Goal: Task Accomplishment & Management: Manage account settings

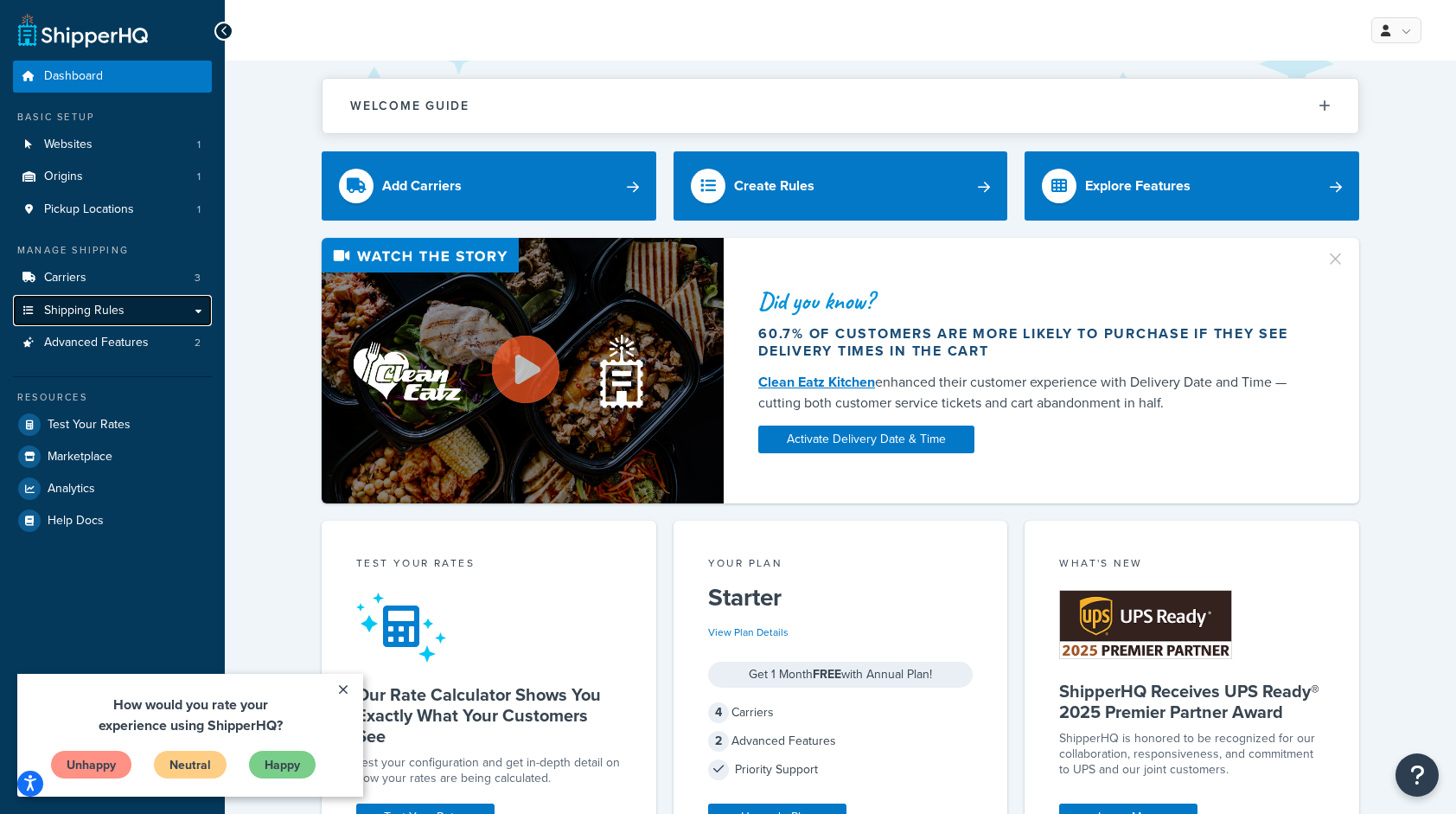
click at [117, 314] on span "Shipping Rules" at bounding box center [84, 310] width 80 height 15
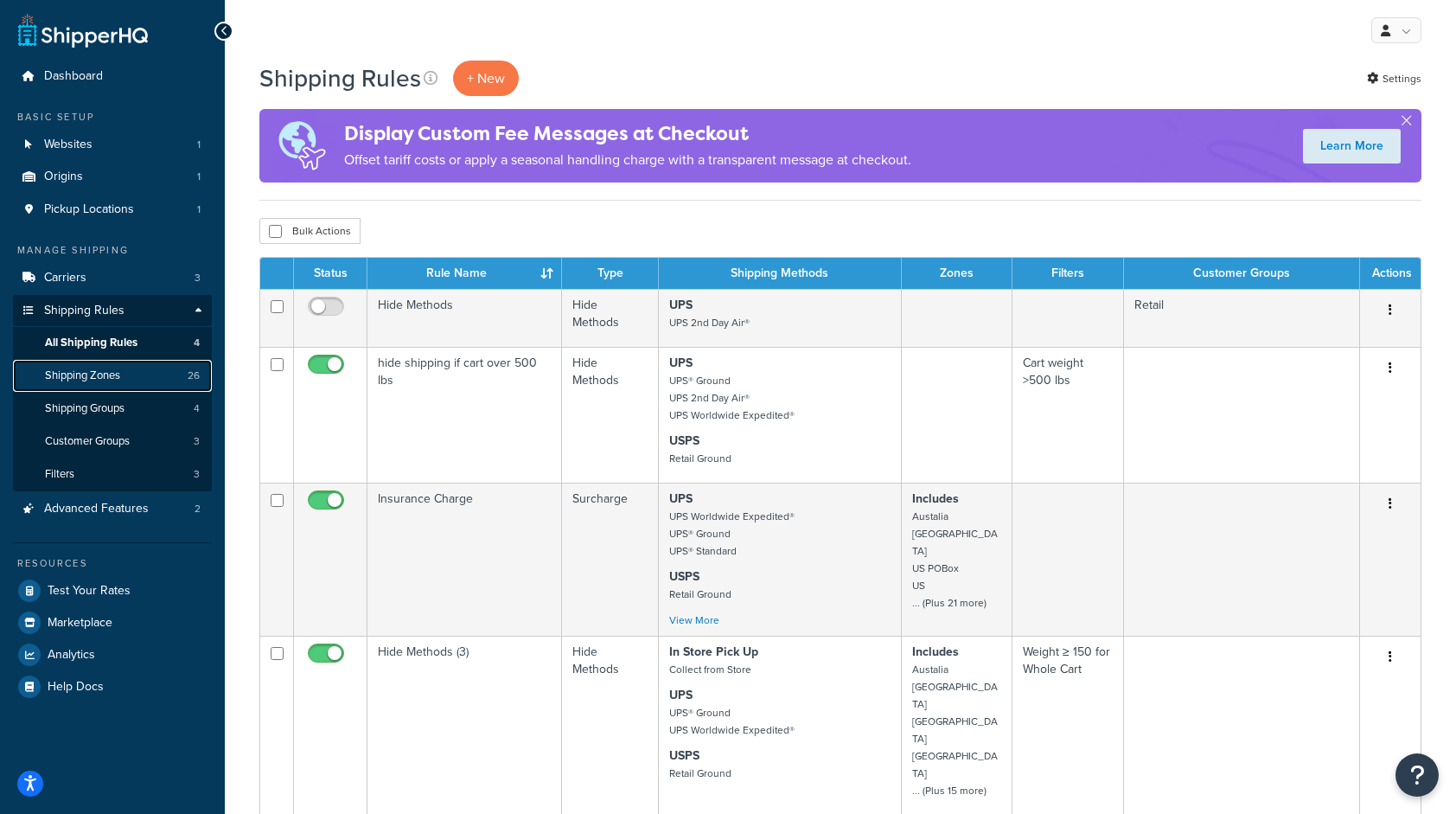
click at [143, 384] on link "Shipping Zones 26" at bounding box center [112, 375] width 199 height 32
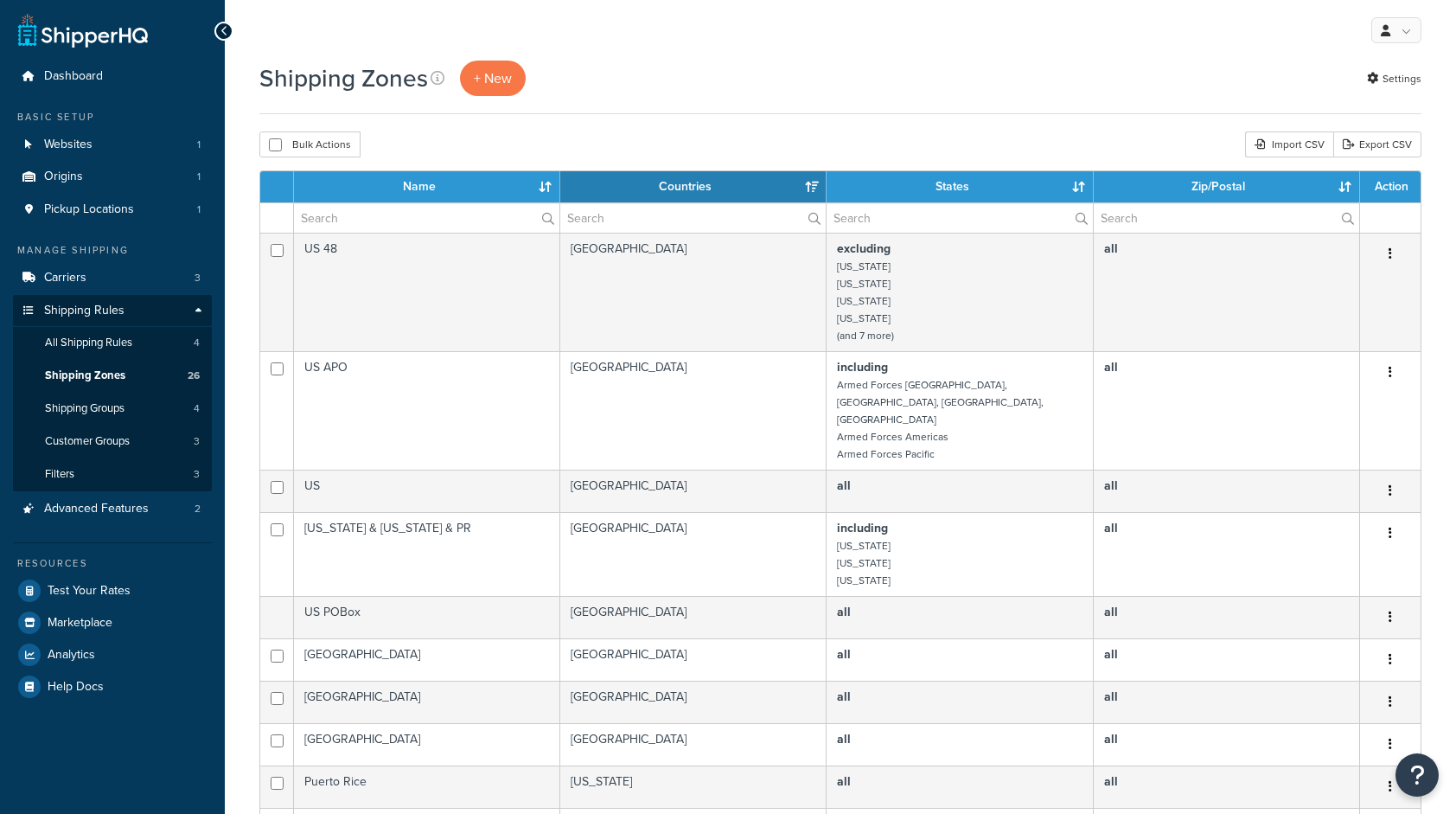
select select "15"
click at [494, 83] on span "+ New" at bounding box center [493, 78] width 38 height 20
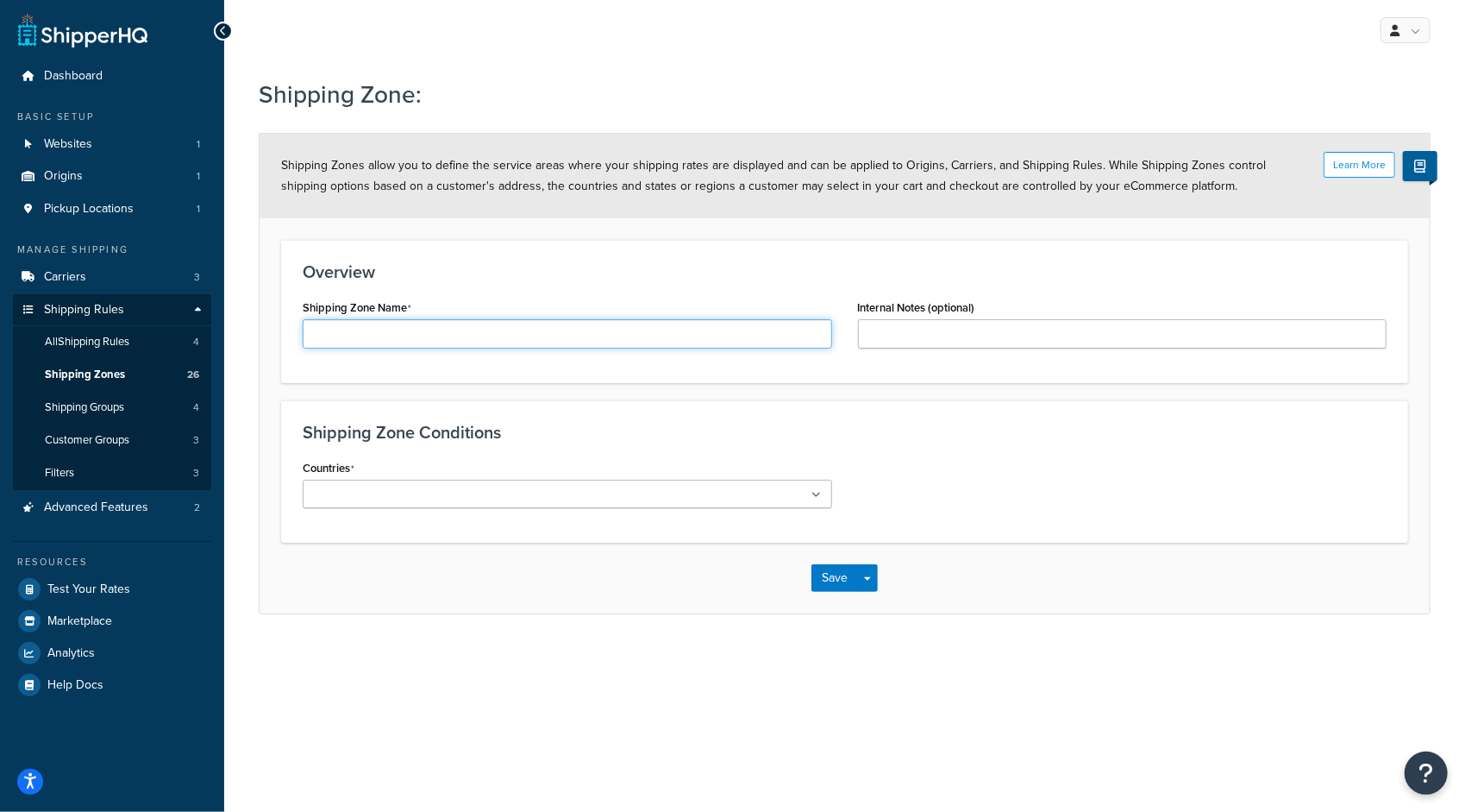
click at [490, 321] on input "Shipping Zone Name" at bounding box center [567, 333] width 530 height 29
type input "Denmark"
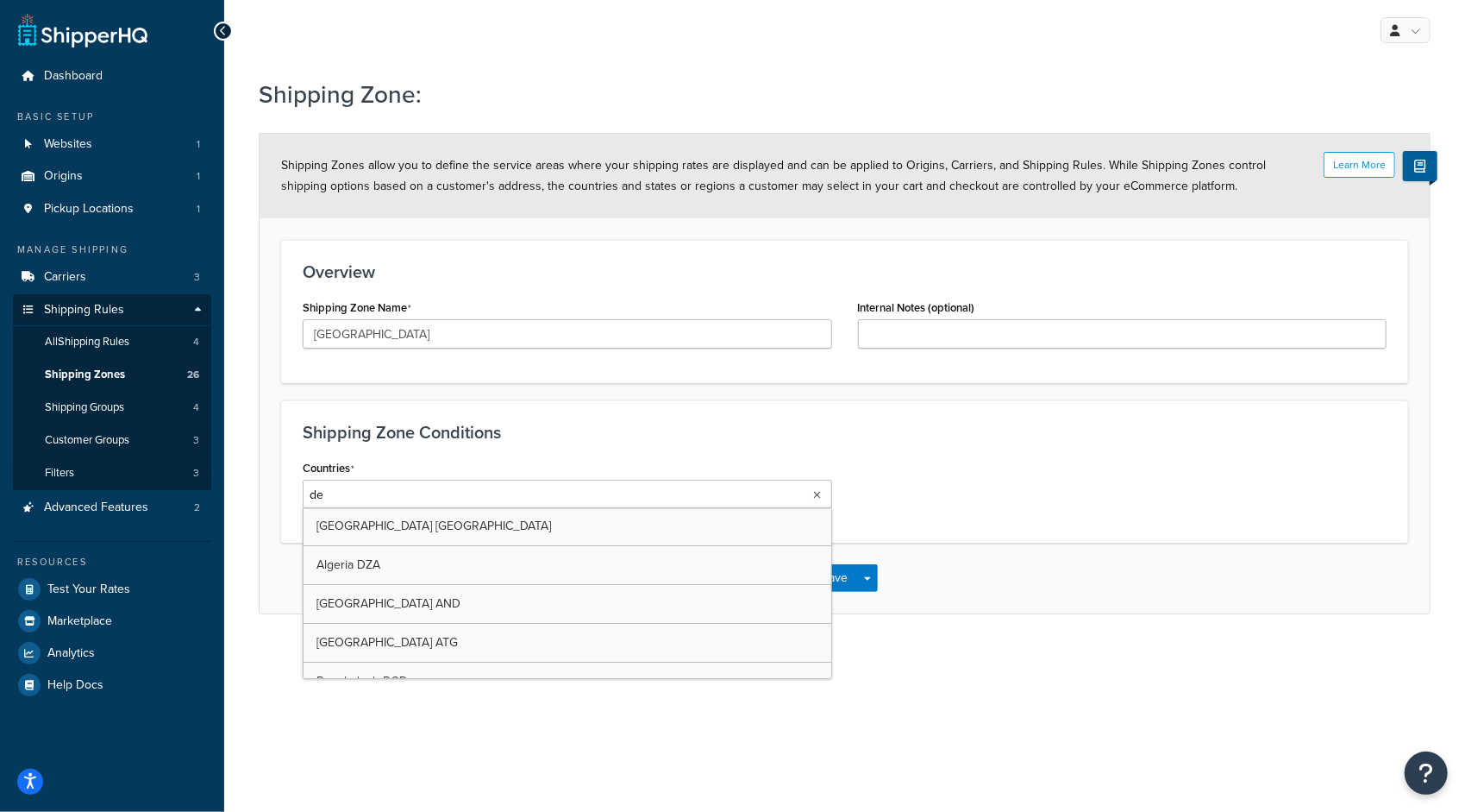
type input "den"
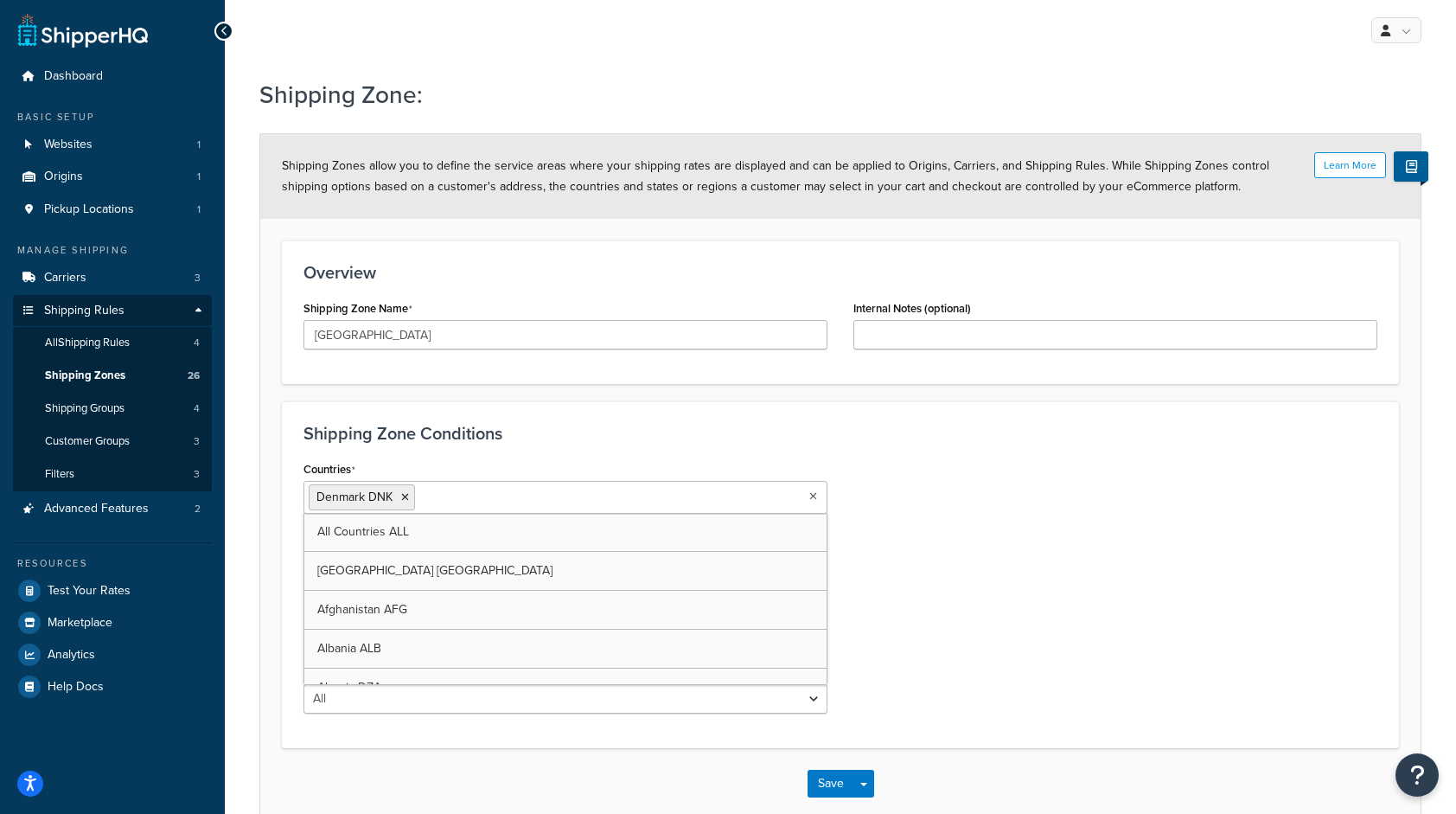
click at [917, 581] on div "Countries Denmark DNK All Countries ALL United States USA Afghanistan AFG Alban…" at bounding box center [840, 591] width 1100 height 270
click at [850, 786] on button "Save" at bounding box center [830, 783] width 46 height 27
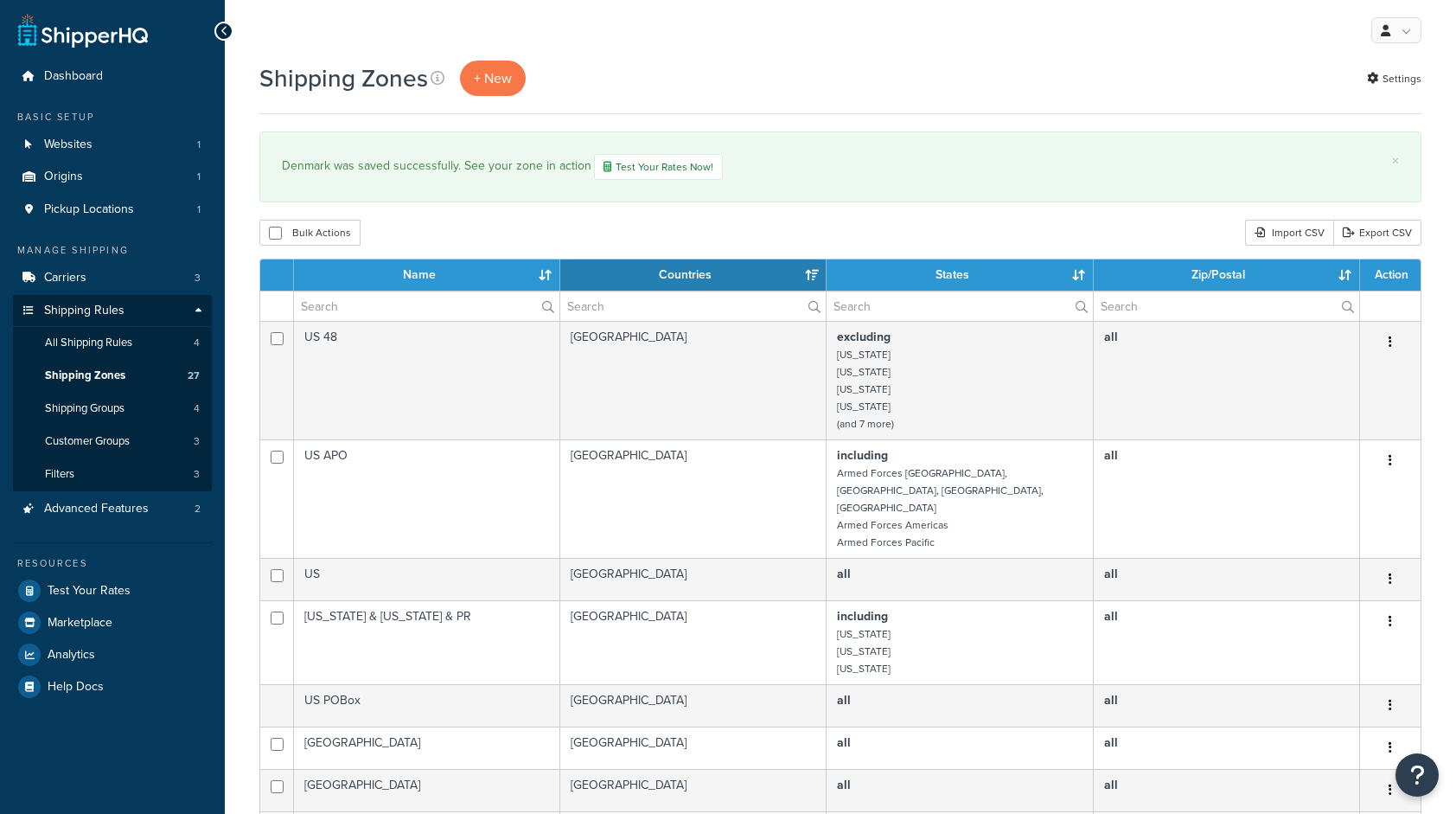
select select "15"
click at [147, 271] on link "Carriers 3" at bounding box center [112, 278] width 199 height 32
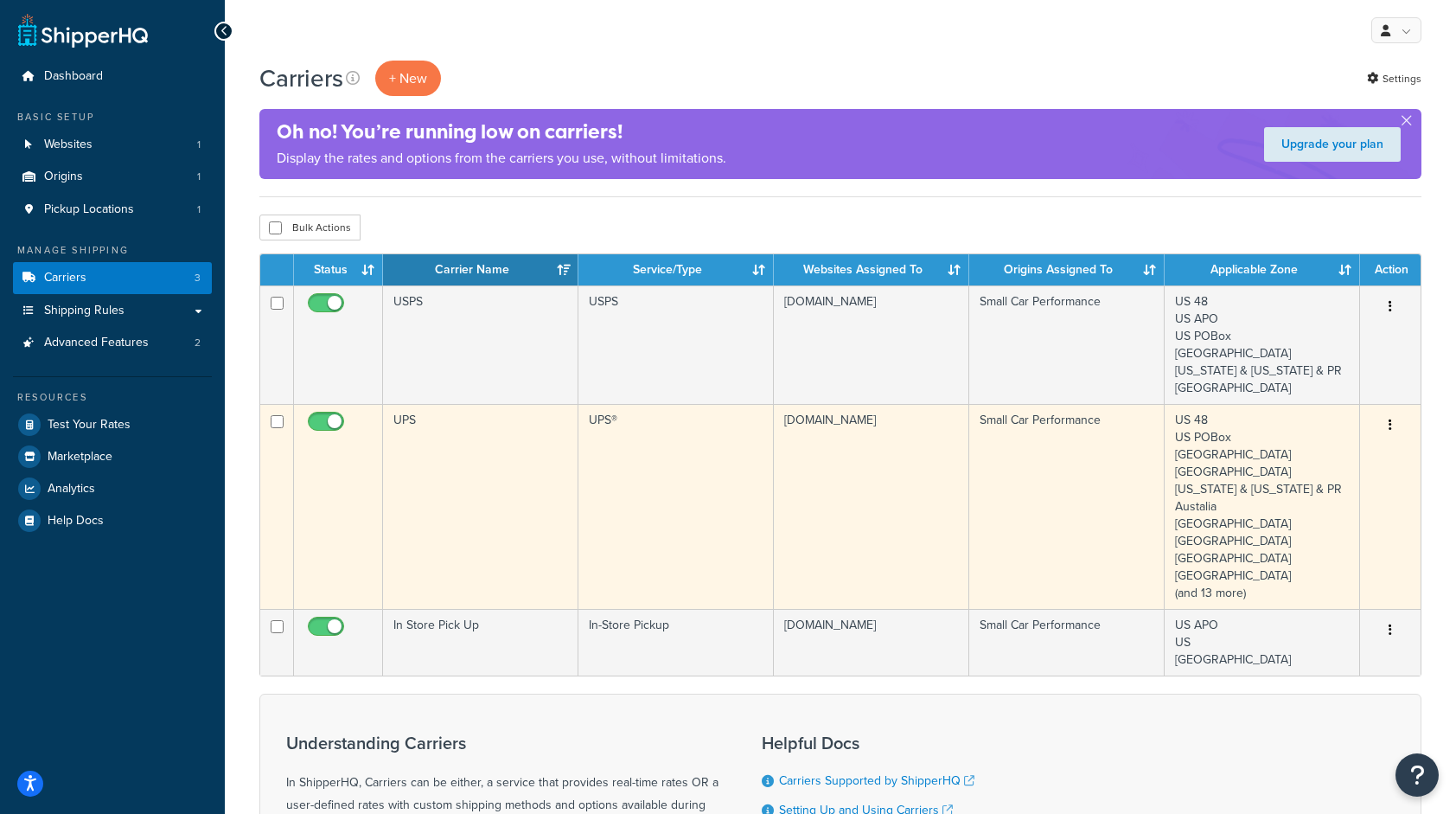
click at [1098, 454] on td "Small Car Performance" at bounding box center [1067, 505] width 196 height 205
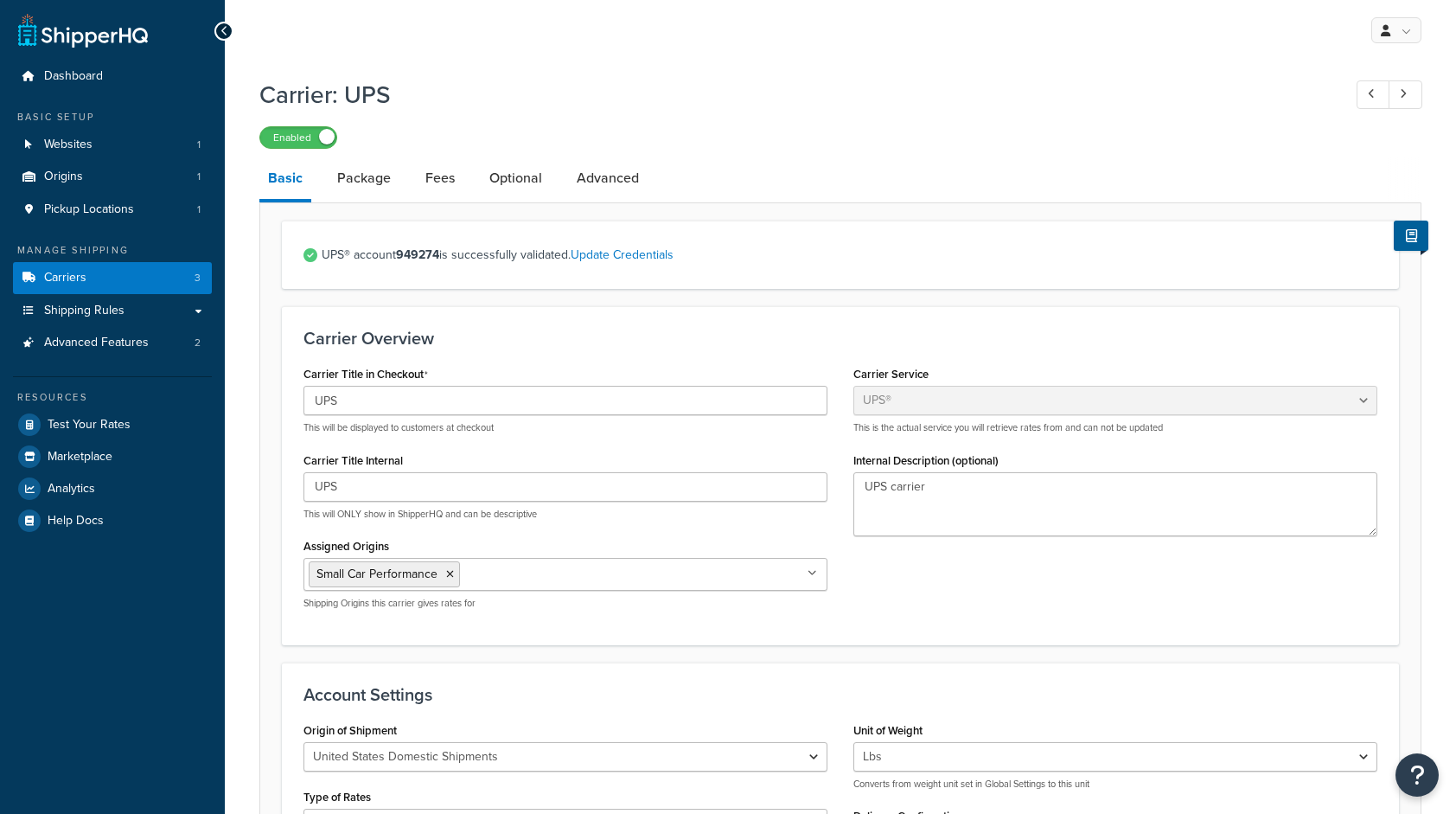
select select "ups"
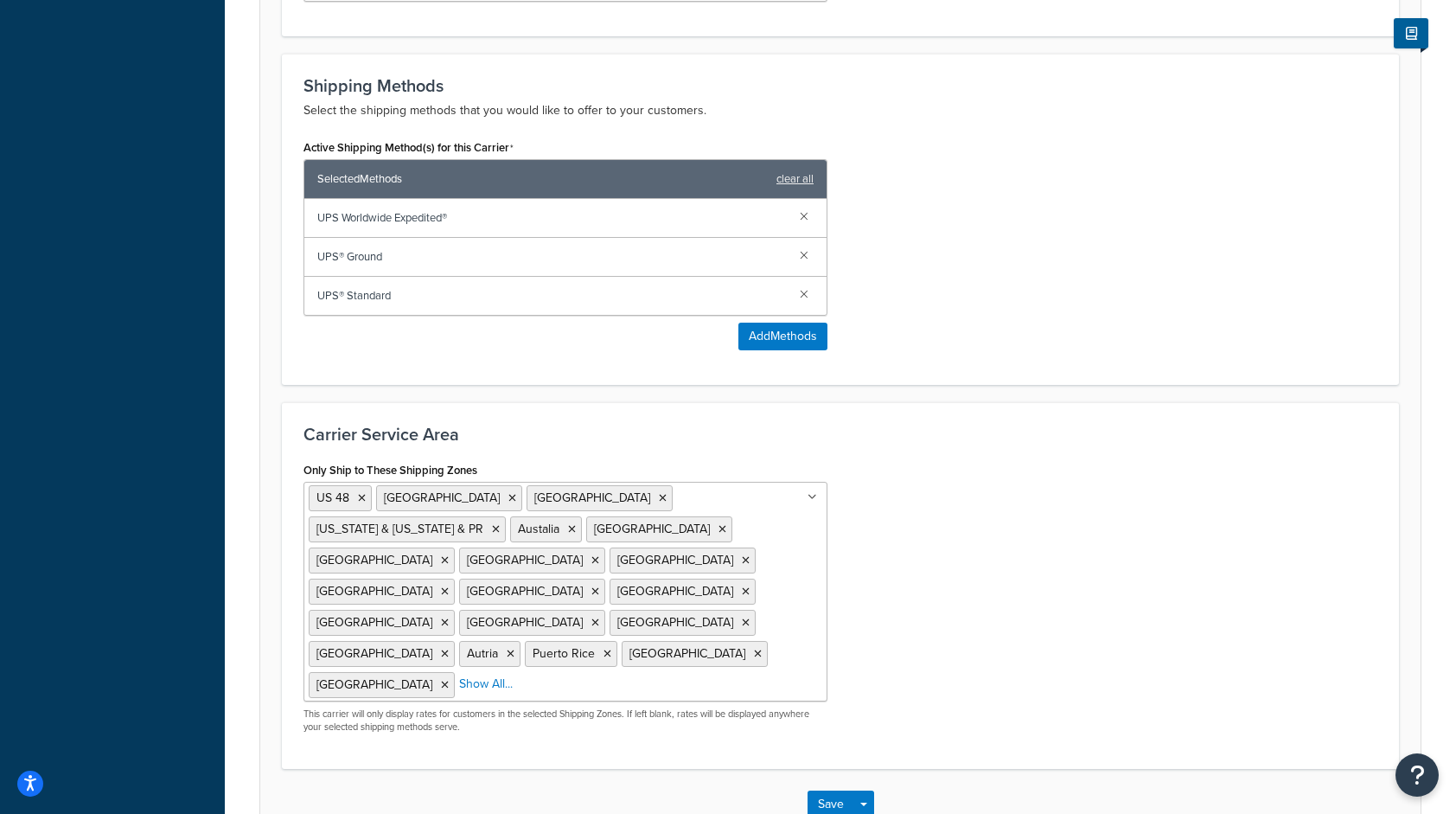
scroll to position [1026, 0]
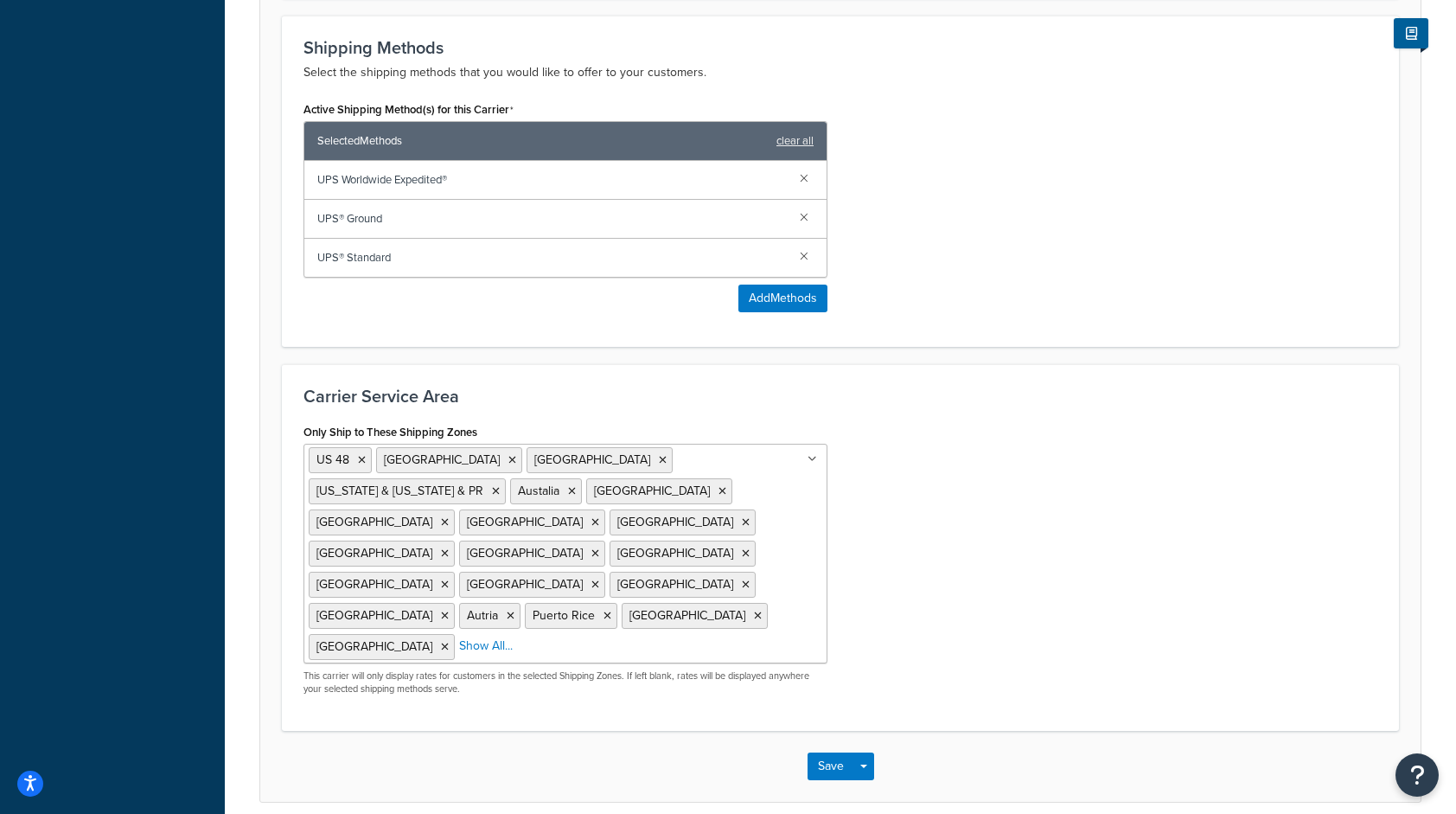
click at [719, 550] on ul "US 48 Canada Germany Hawaii & Alaska & PR Austalia France Greece Mexico Japan K…" at bounding box center [565, 553] width 524 height 219
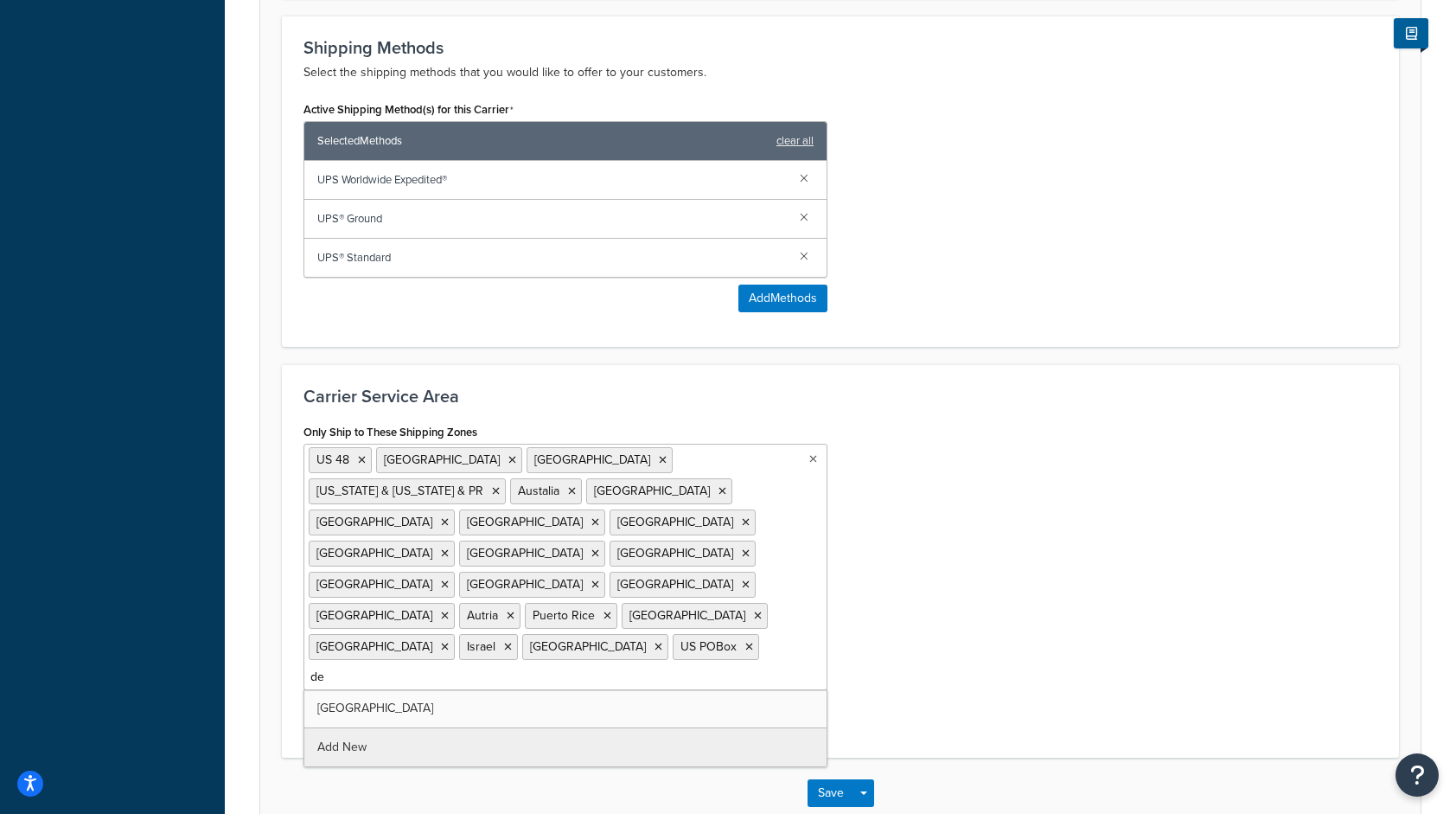
type input "den"
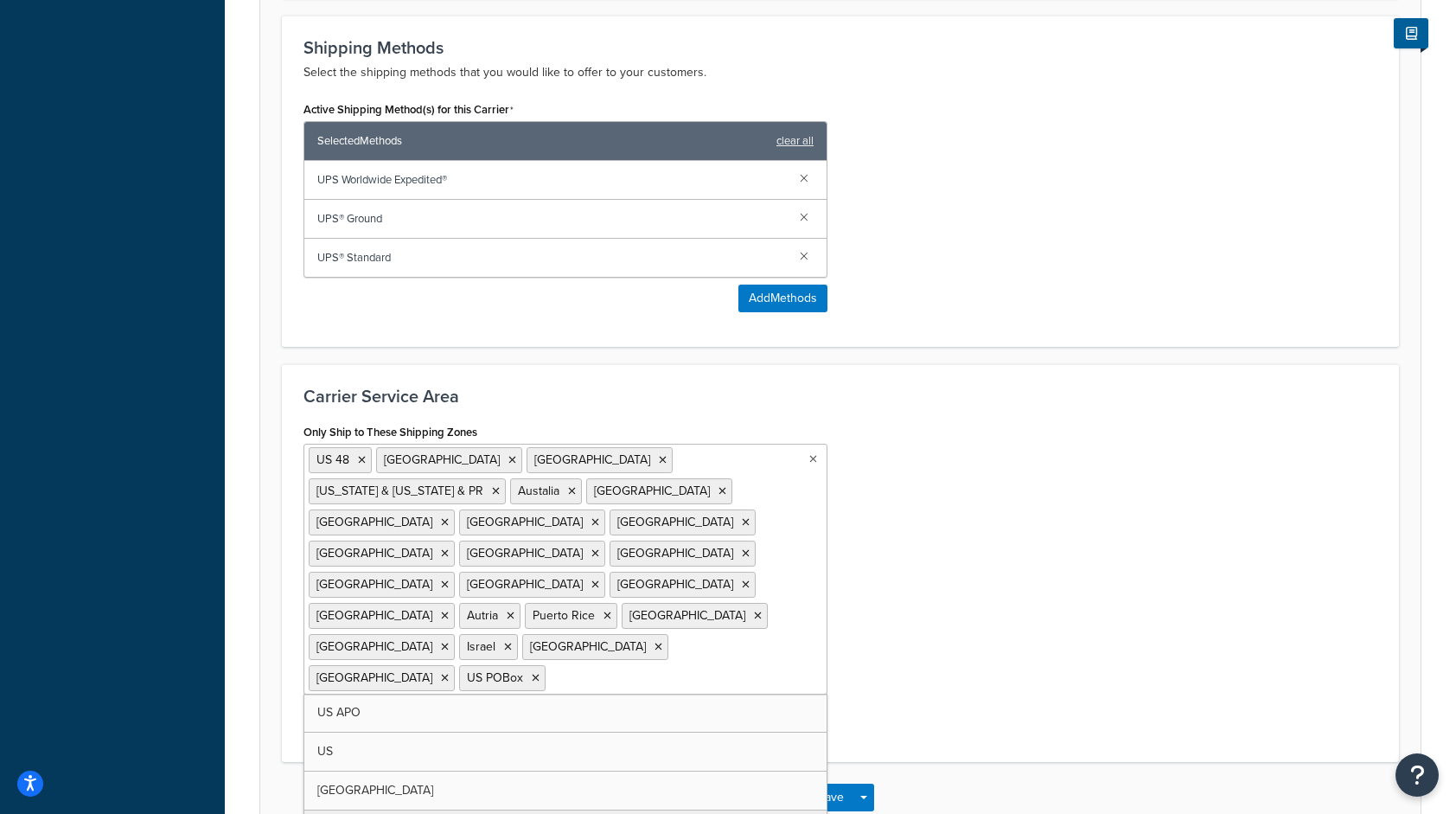
click at [947, 604] on div "Only Ship to These Shipping Zones US 48 Canada Germany Hawaii & Alaska & PR Aus…" at bounding box center [840, 580] width 1100 height 321
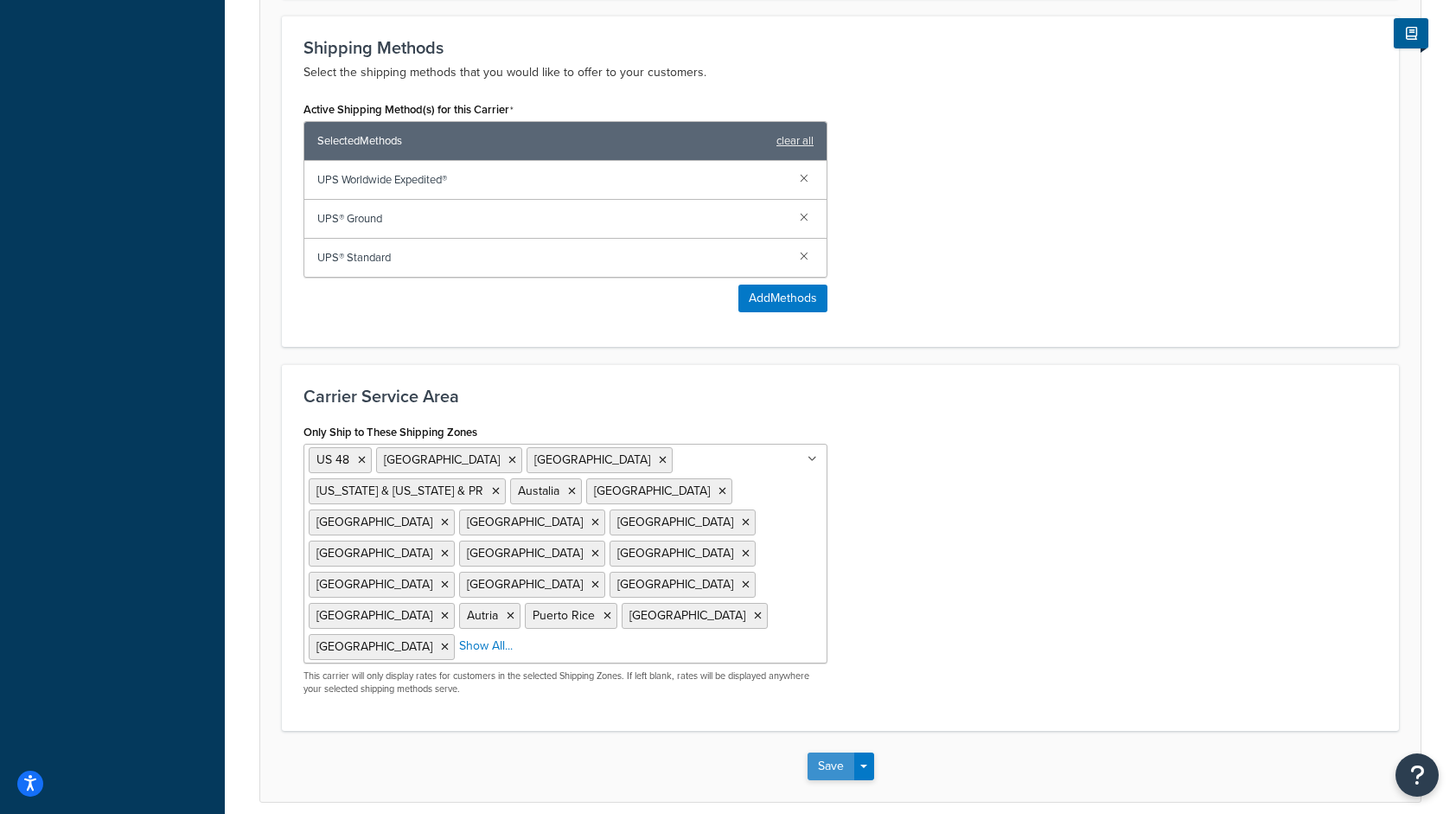
click at [837, 752] on button "Save" at bounding box center [830, 766] width 46 height 27
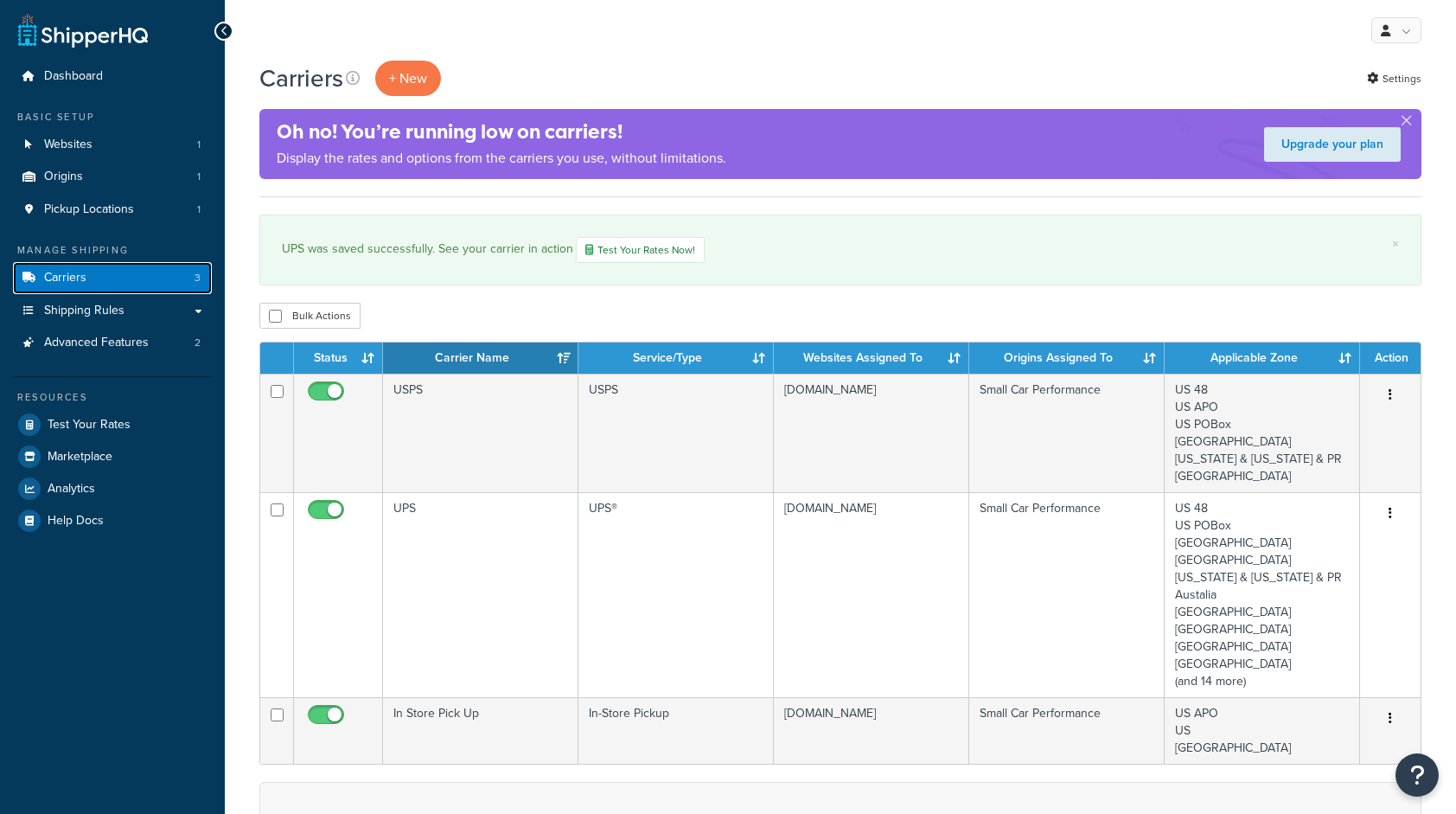
click at [105, 280] on link "Carriers 3" at bounding box center [112, 278] width 199 height 32
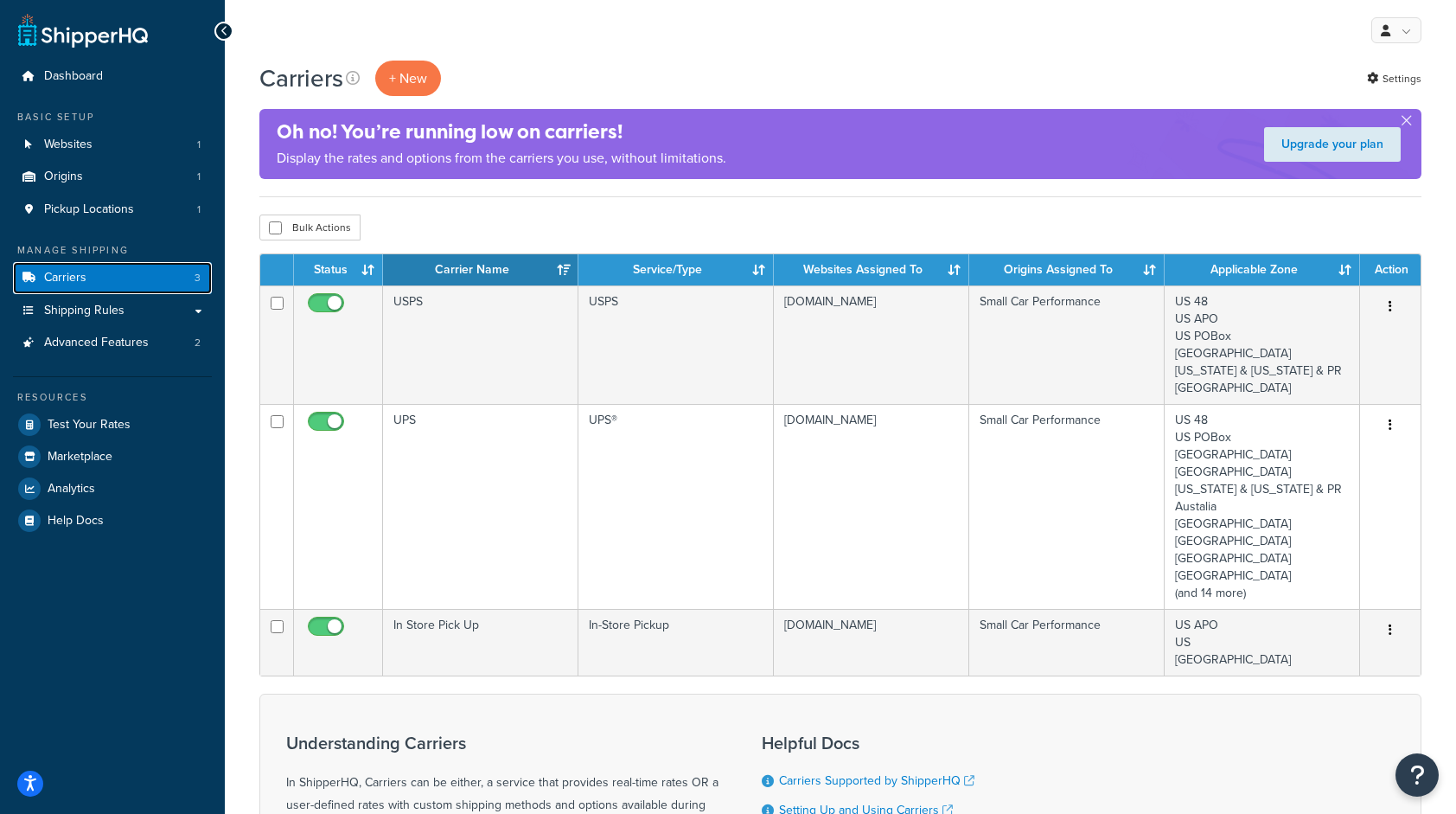
click at [27, 285] on link "Carriers 3" at bounding box center [112, 278] width 199 height 32
click at [144, 310] on link "Shipping Rules" at bounding box center [112, 310] width 199 height 32
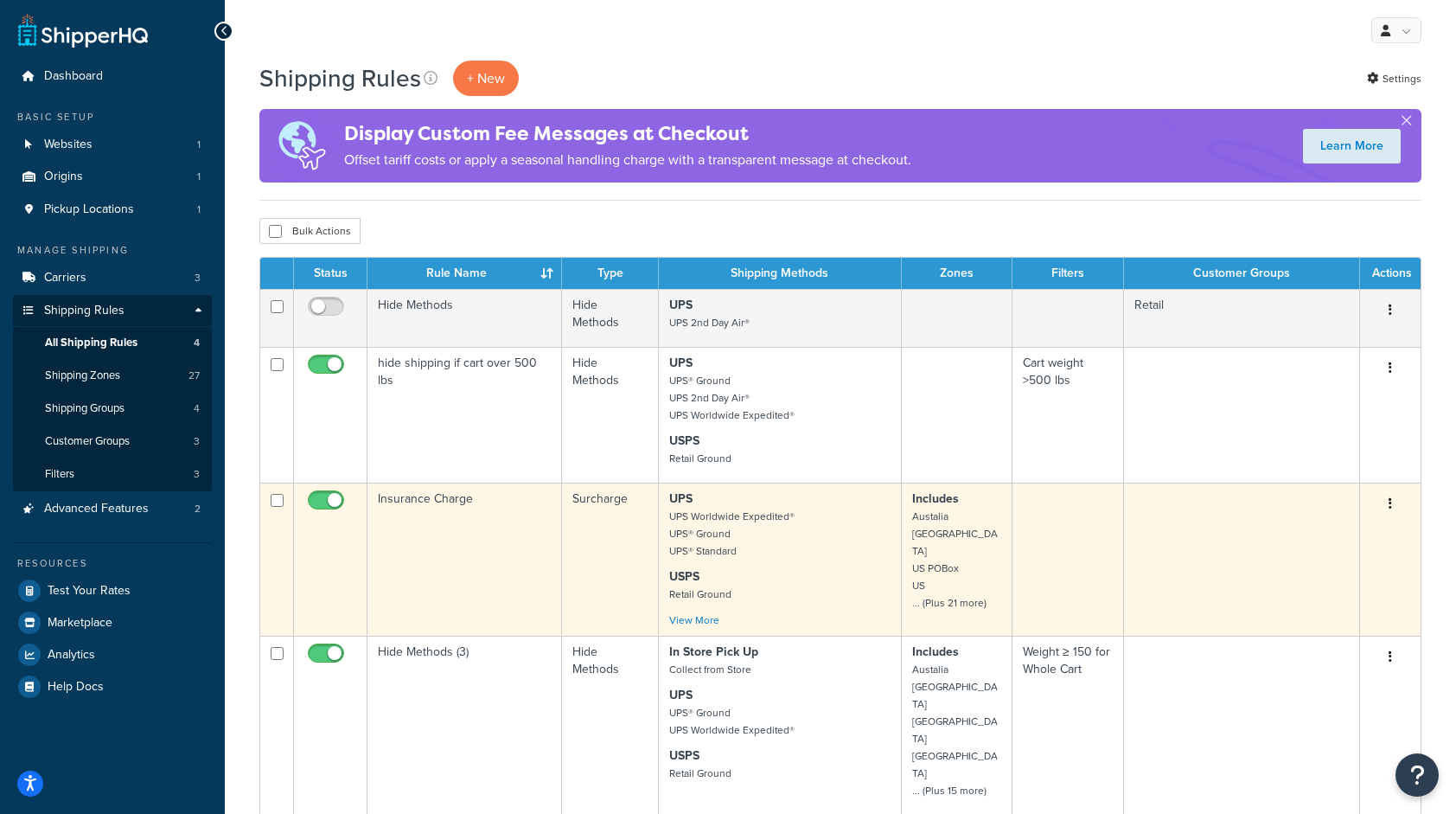
click at [838, 592] on p "USPS Retail Ground" at bounding box center [779, 585] width 220 height 35
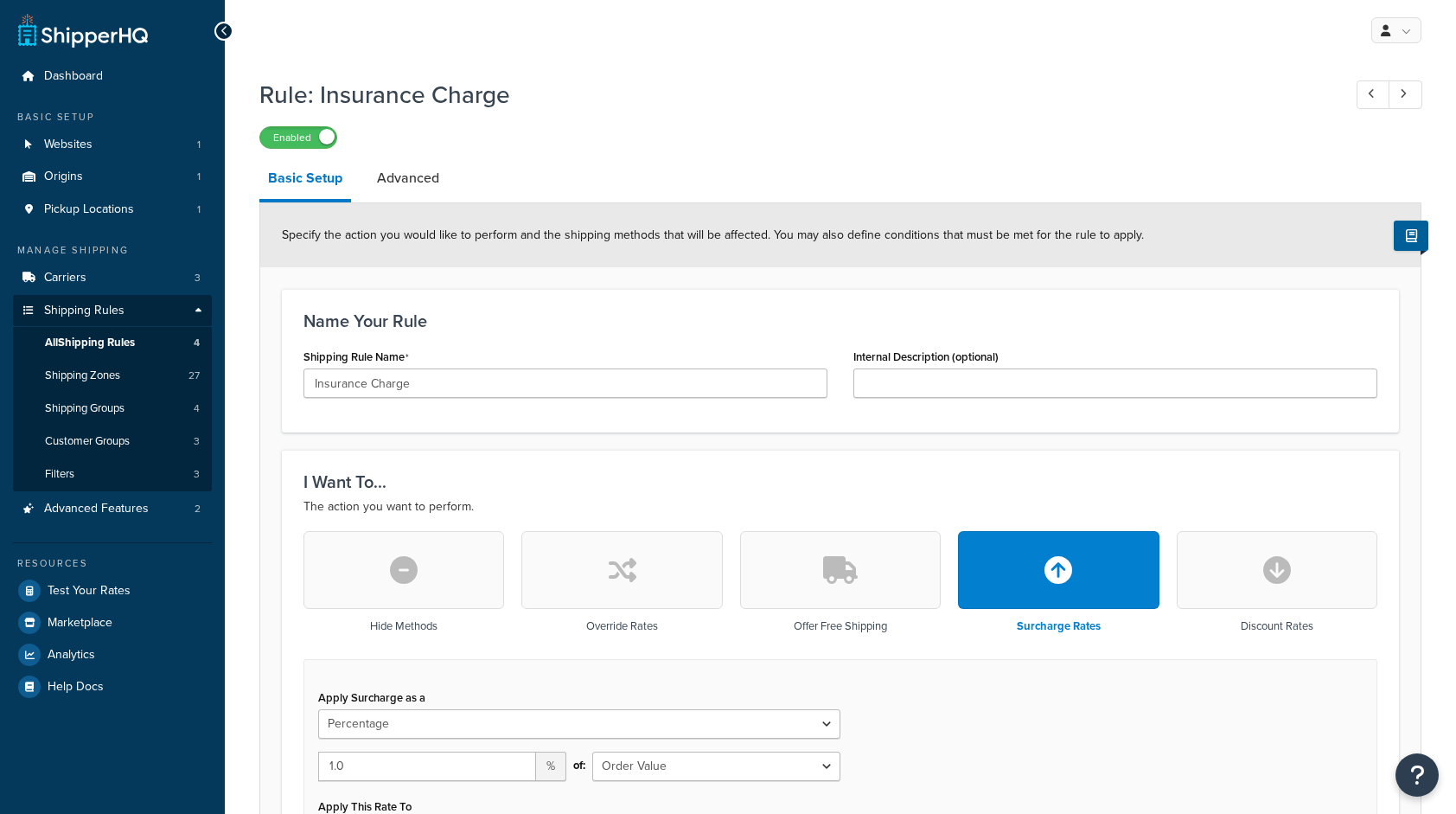
select select "PERCENTAGE"
select select "ORDER"
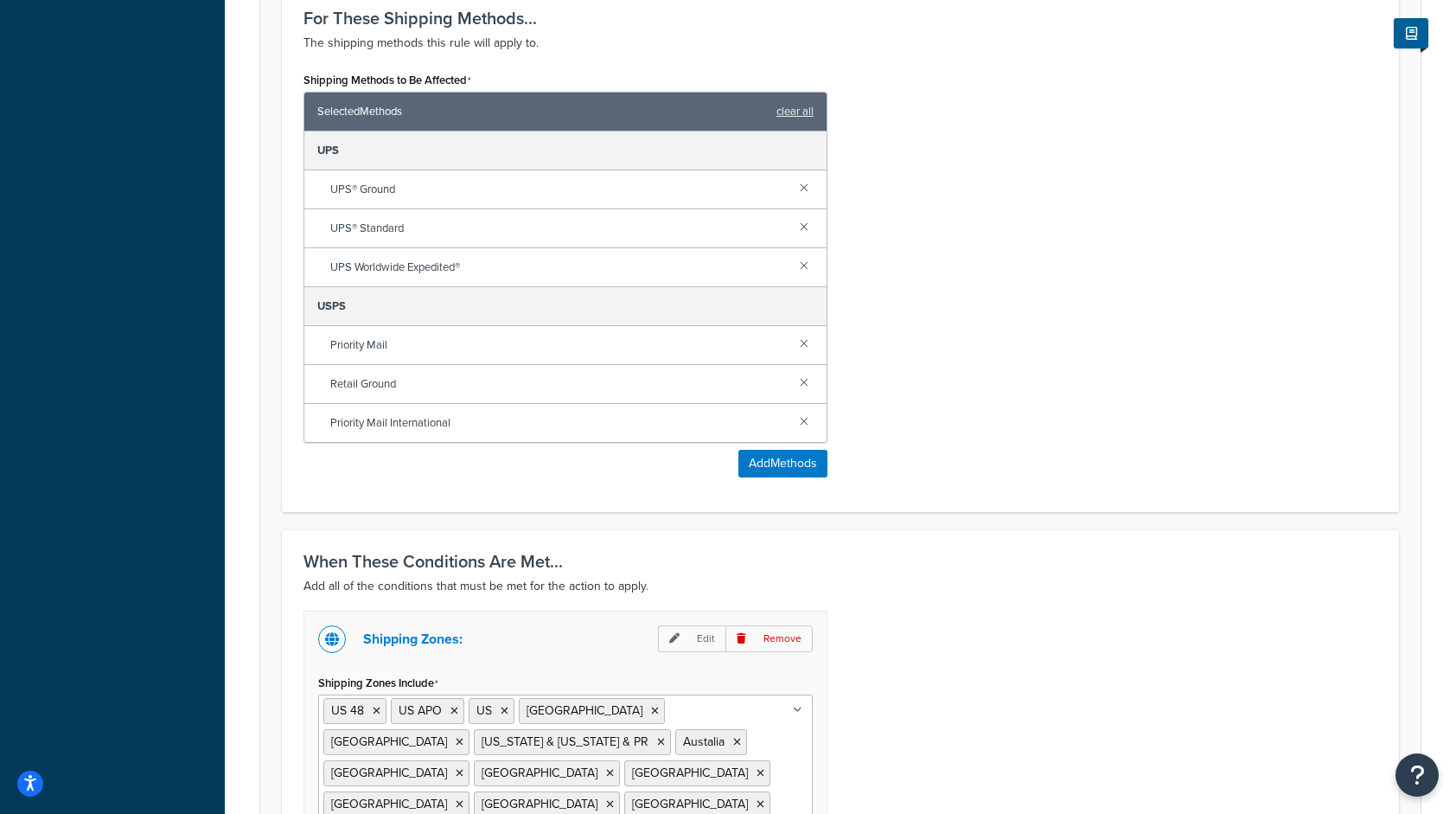
scroll to position [1005, 0]
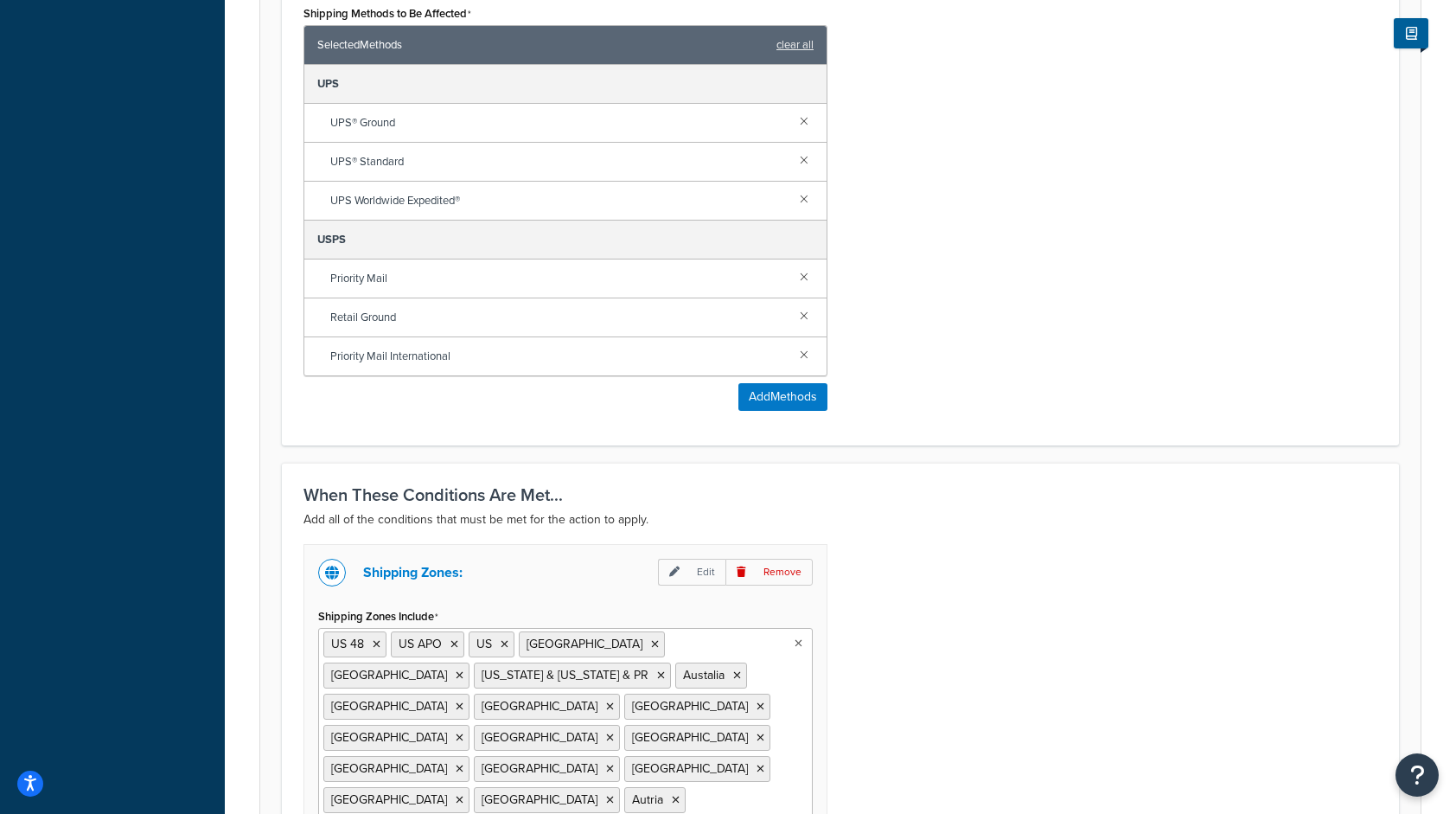
click at [729, 627] on ul "US 48 US APO US Canada Germany Hawaii & Alaska & PR Austalia France Greece Mexi…" at bounding box center [565, 752] width 494 height 250
click at [689, 786] on ul "US 48 US APO US Canada Germany Hawaii & Alaska & PR Austalia France Greece Mexi…" at bounding box center [565, 752] width 494 height 250
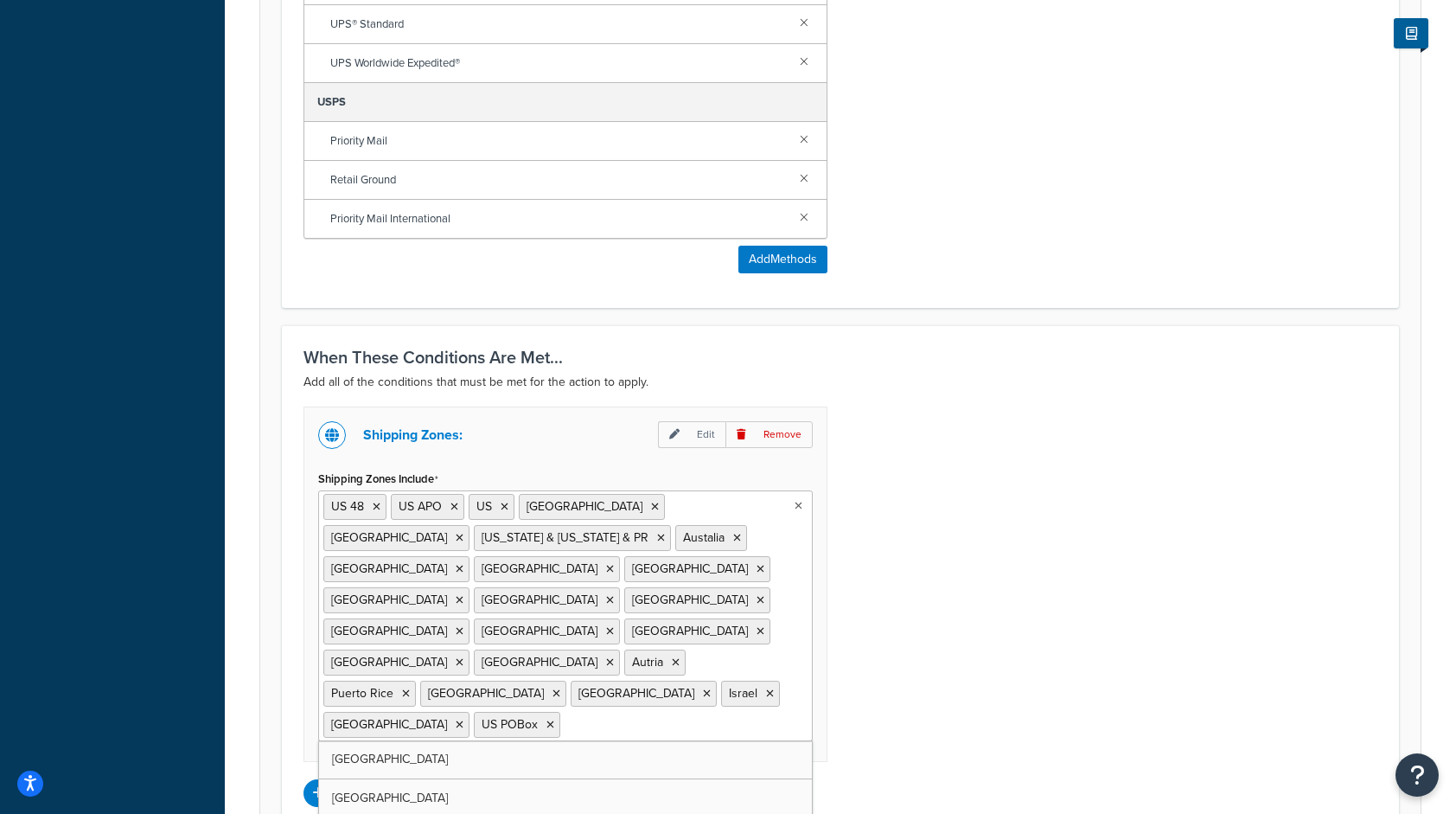
scroll to position [1144, 0]
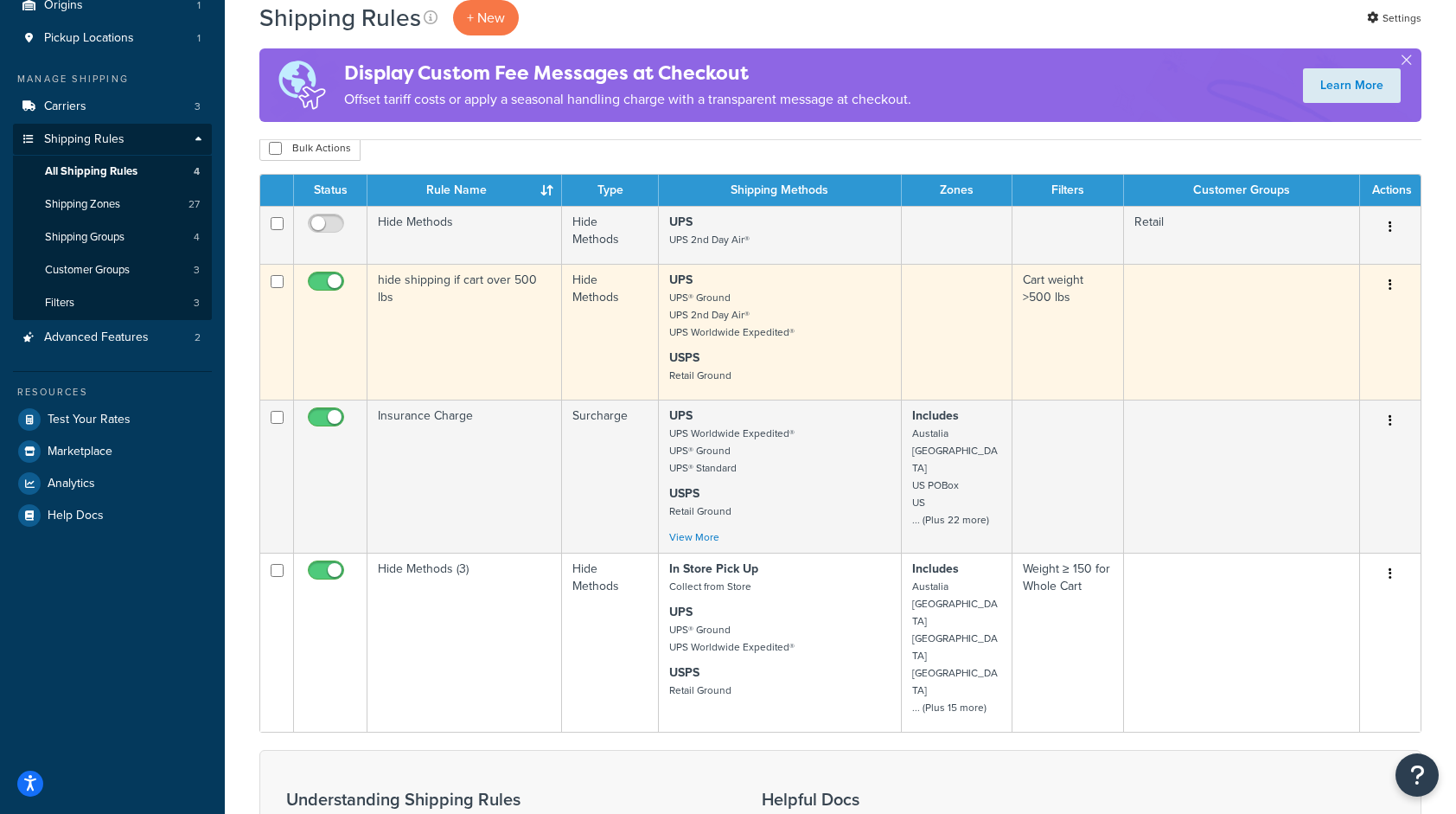
scroll to position [173, 0]
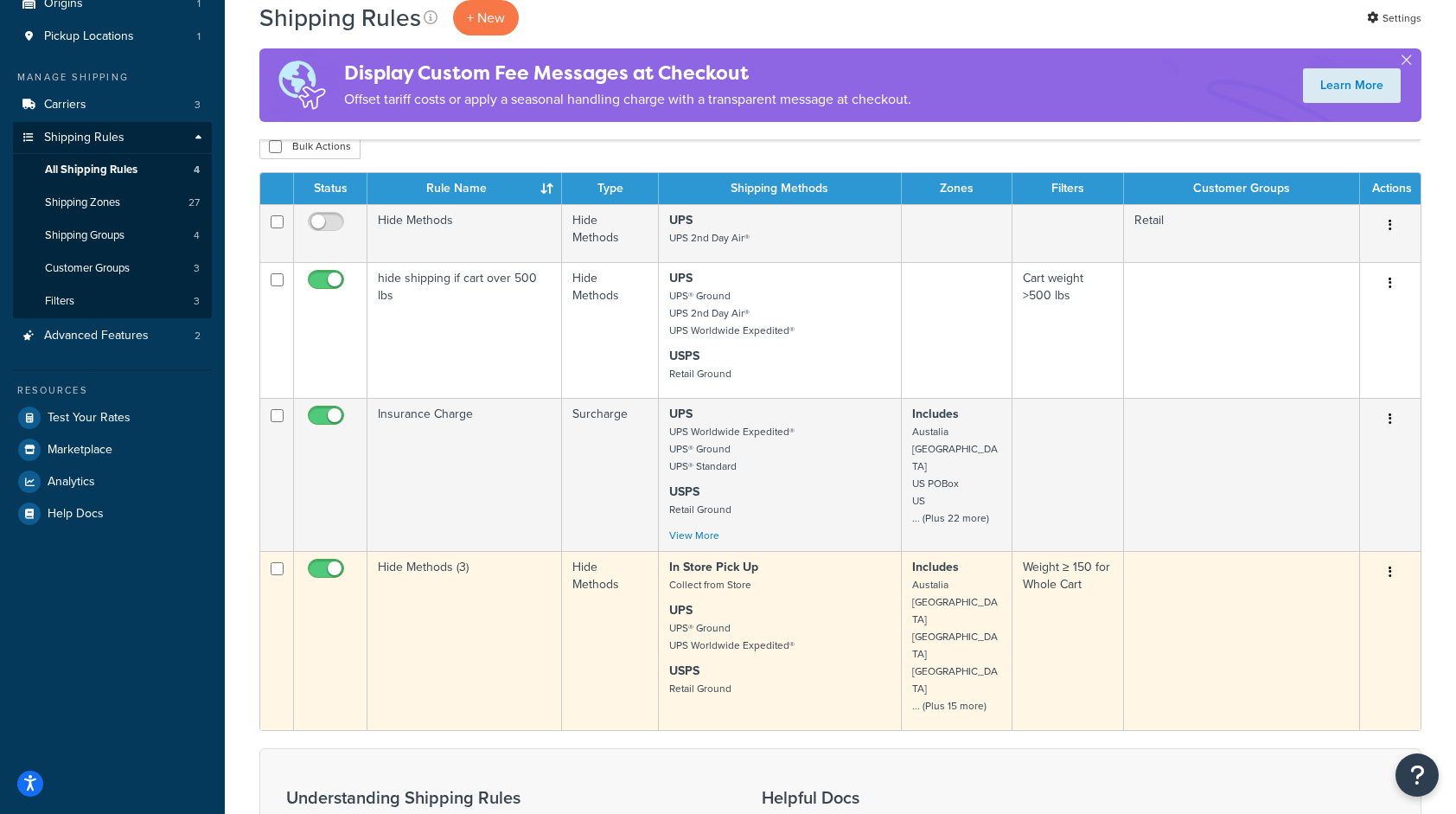
click at [833, 620] on p "UPS UPS® Ground UPS Worldwide Expedited®" at bounding box center [779, 627] width 220 height 52
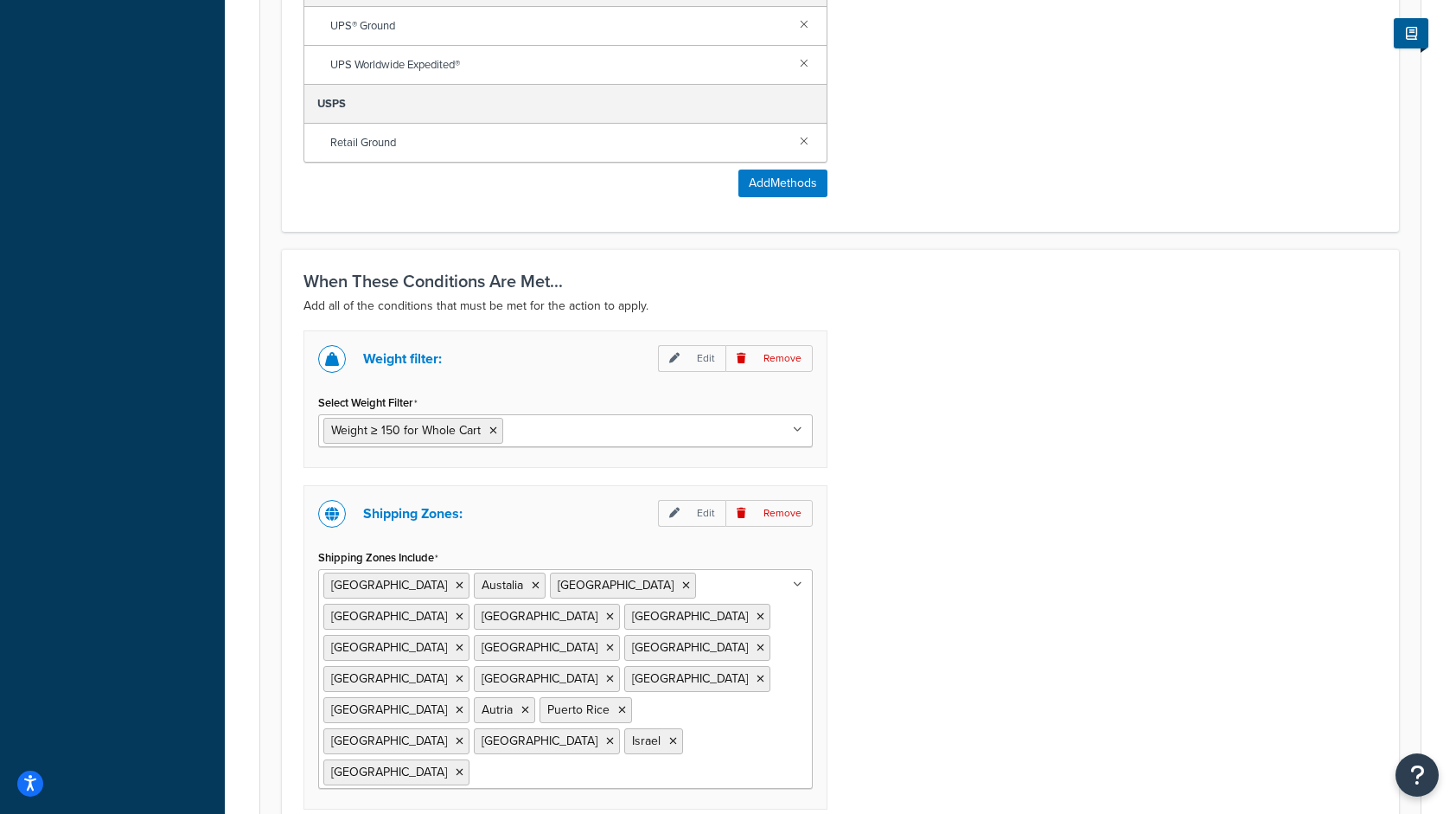
scroll to position [1071, 0]
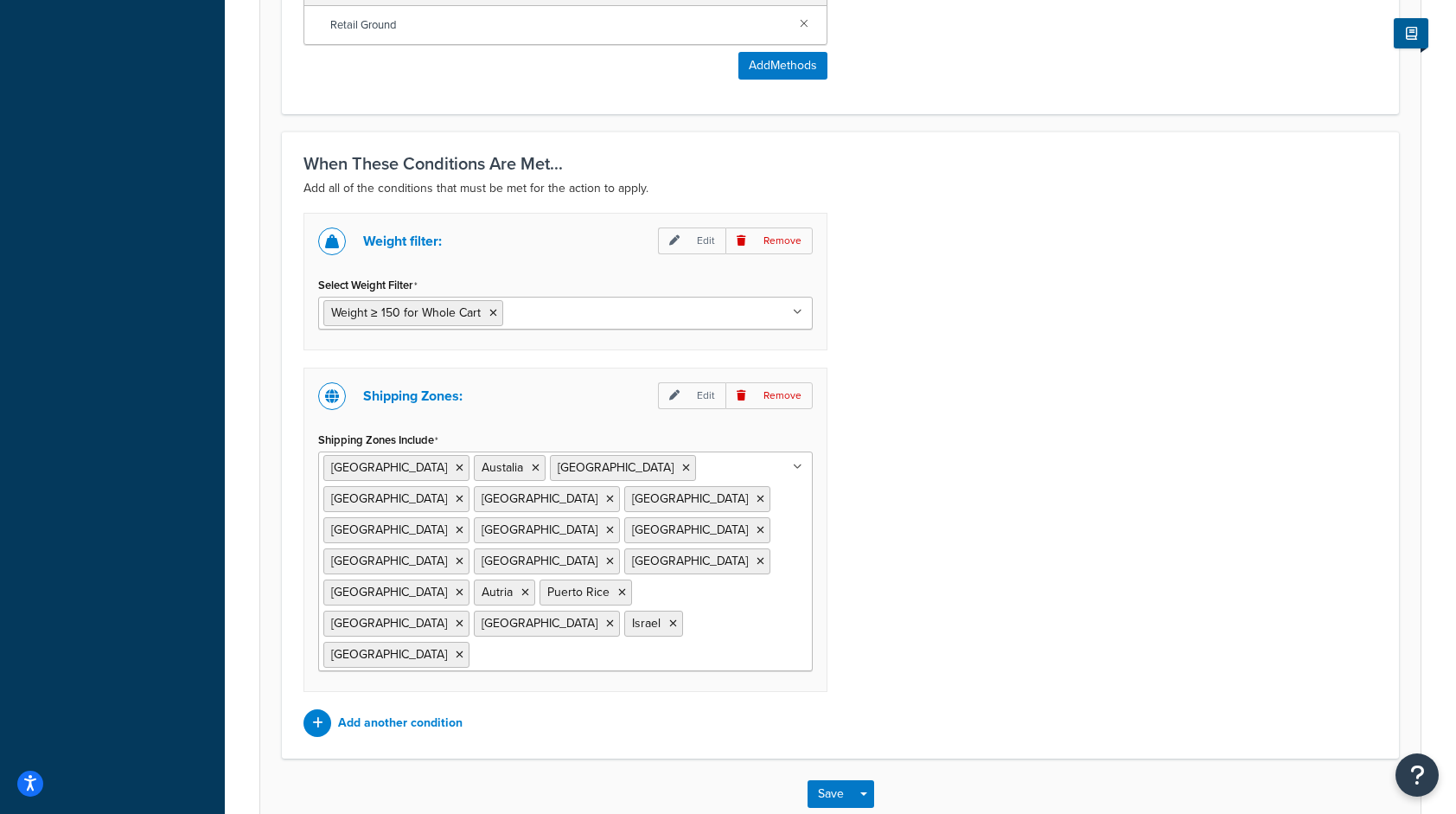
click at [659, 564] on ul "[GEOGRAPHIC_DATA] [GEOGRAPHIC_DATA] [GEOGRAPHIC_DATA] [GEOGRAPHIC_DATA] [GEOGRA…" at bounding box center [565, 561] width 494 height 219
type input "den"
click at [971, 593] on div "Weight filter: Edit Remove Select Weight Filter Weight ≥ 150 for Whole Cart Car…" at bounding box center [840, 474] width 1100 height 524
click at [837, 780] on button "Save" at bounding box center [830, 794] width 46 height 27
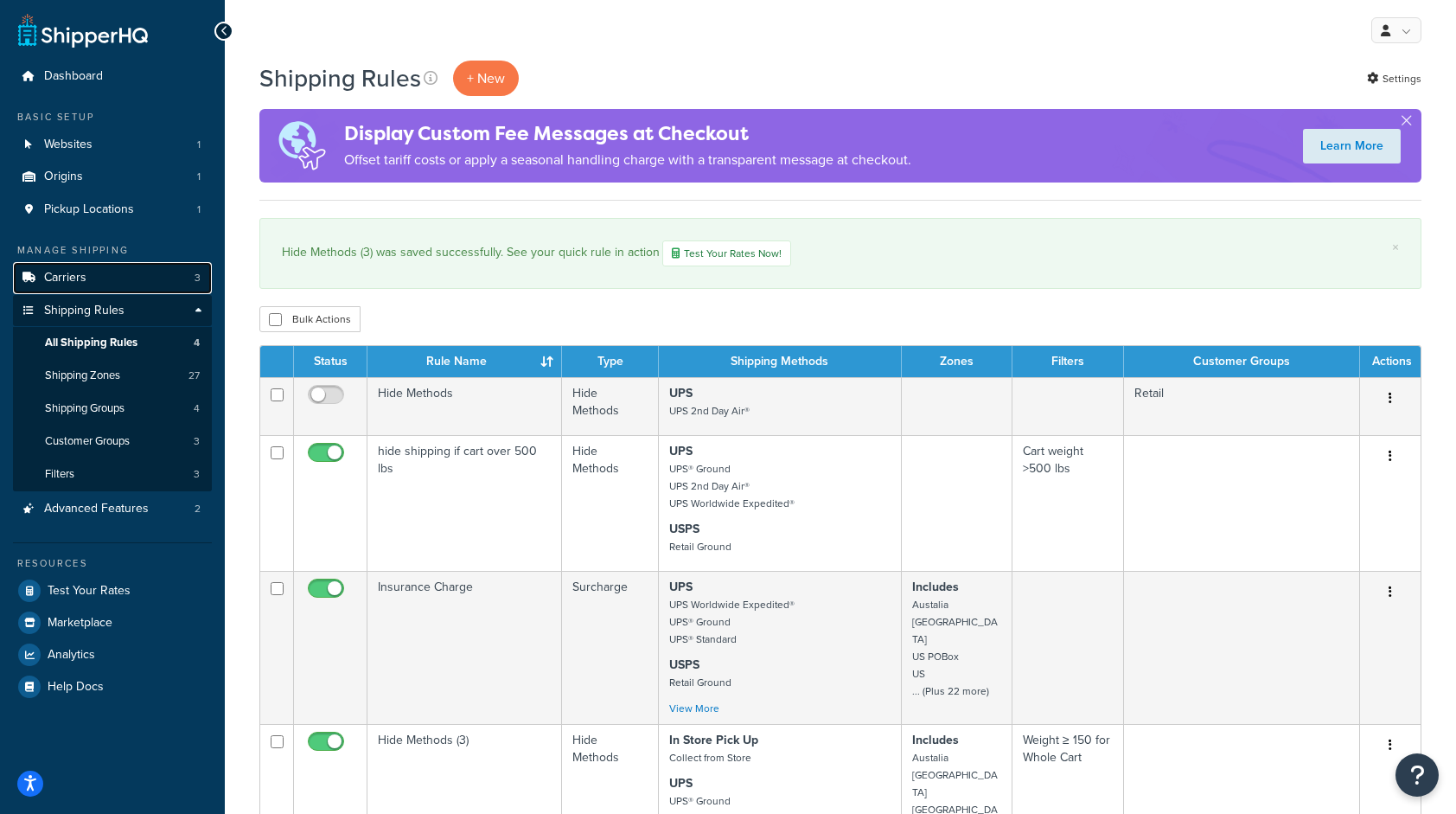
click at [81, 274] on span "Carriers" at bounding box center [65, 278] width 43 height 15
